Goal: Find specific page/section

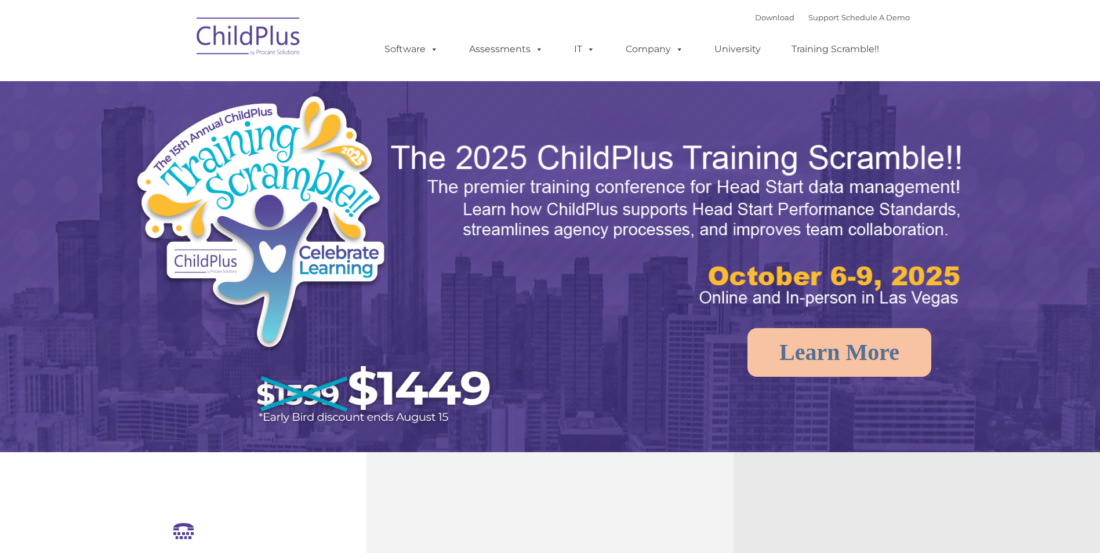
select select "MEDIUM"
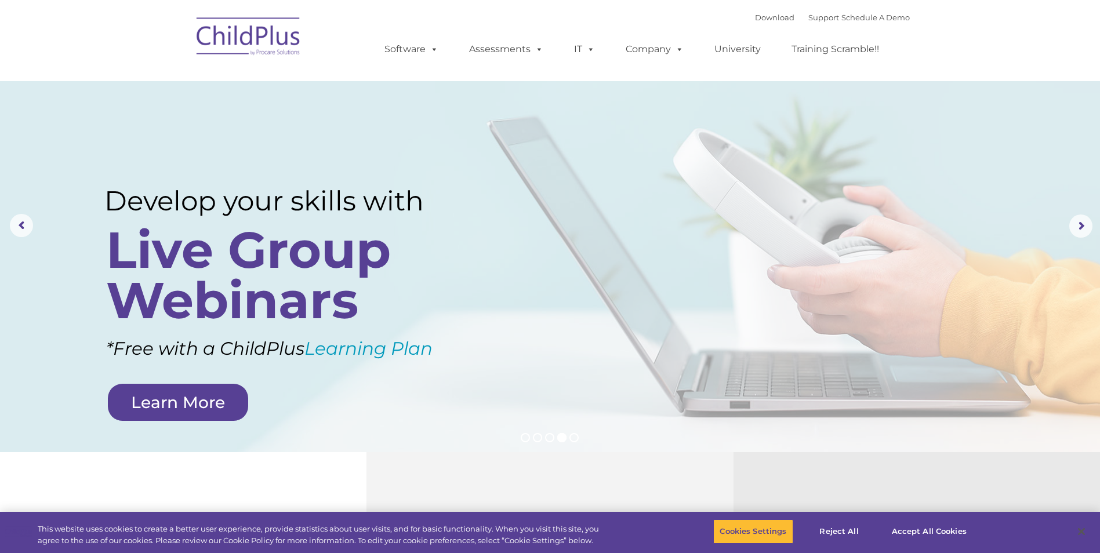
click at [221, 46] on img at bounding box center [249, 38] width 116 height 58
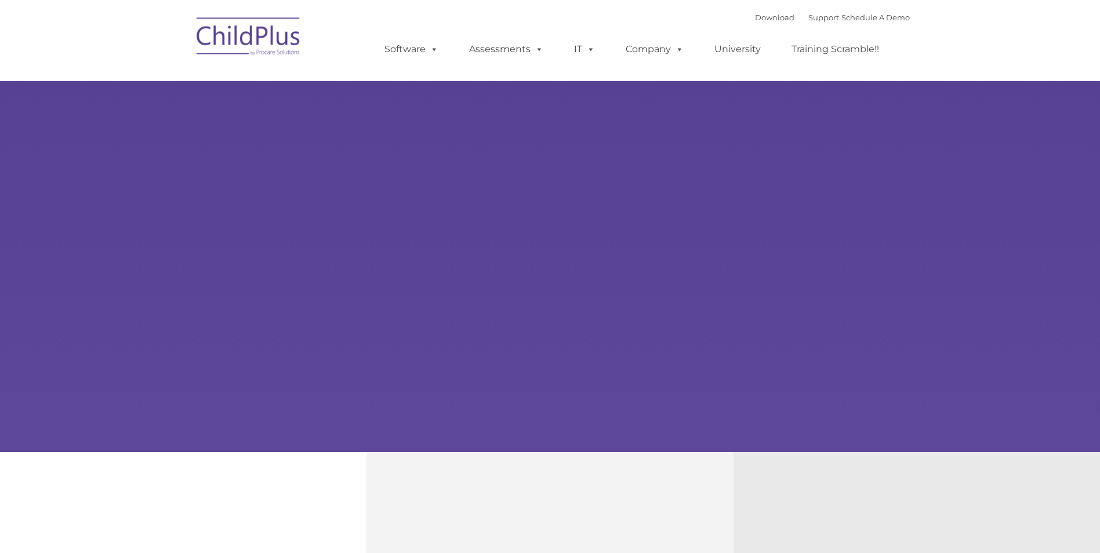
type input ""
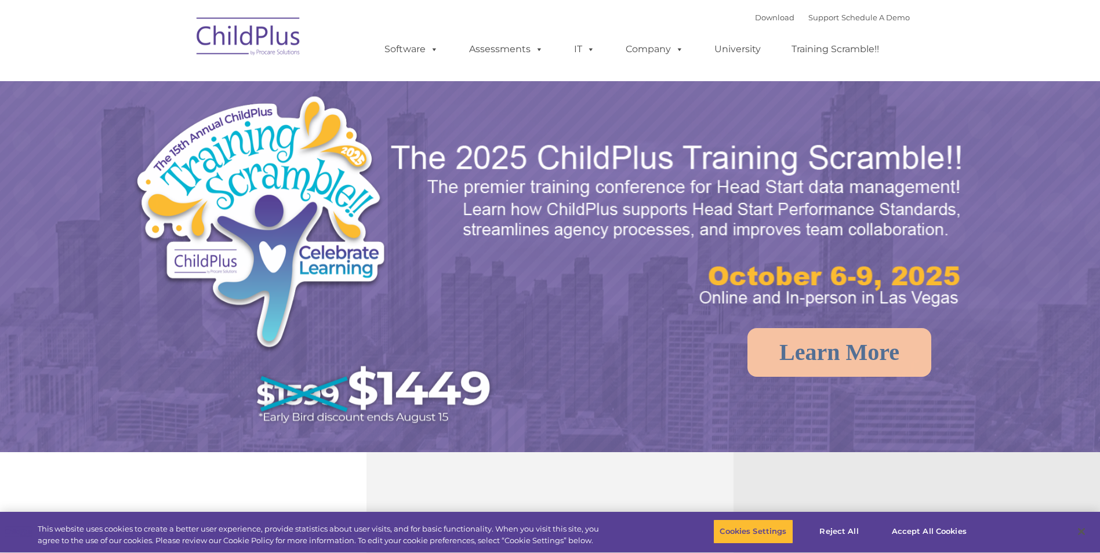
select select "MEDIUM"
